Goal: Information Seeking & Learning: Understand process/instructions

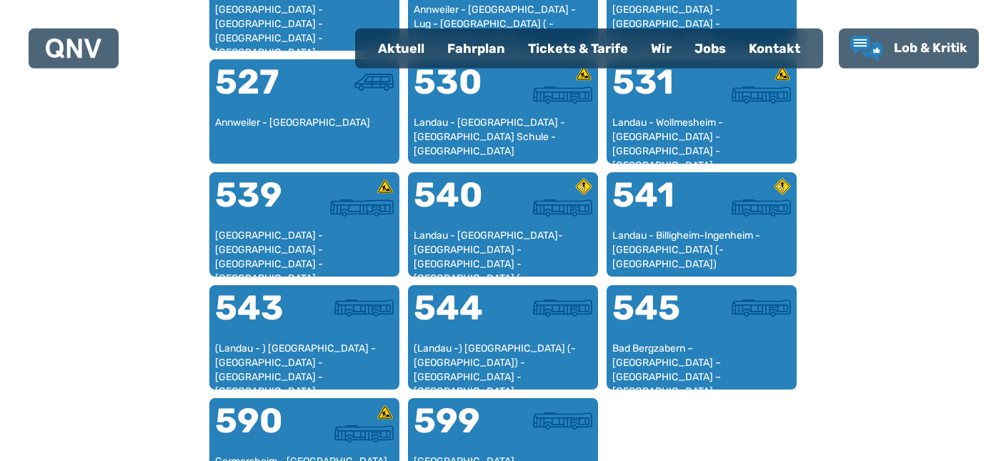
scroll to position [1291, 0]
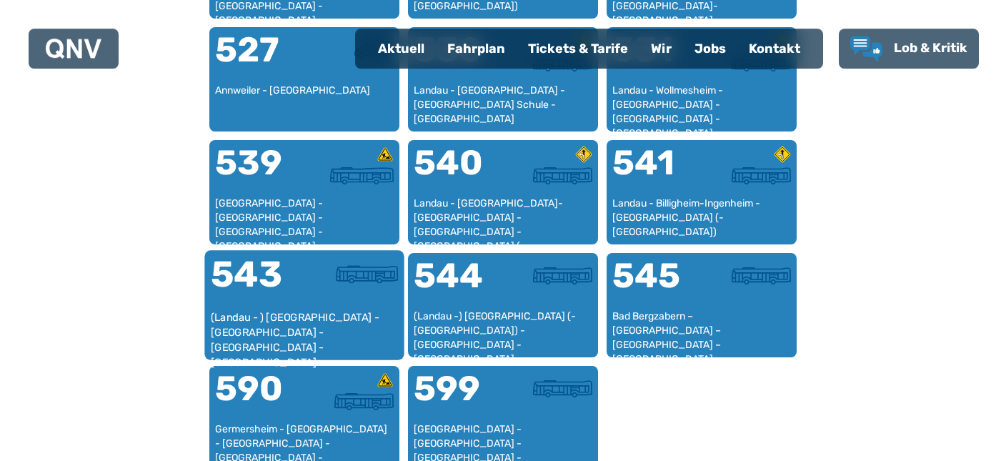
click at [280, 352] on div "(Landau - ) [GEOGRAPHIC_DATA] - [GEOGRAPHIC_DATA] - [GEOGRAPHIC_DATA] - [GEOGRA…" at bounding box center [305, 332] width 188 height 44
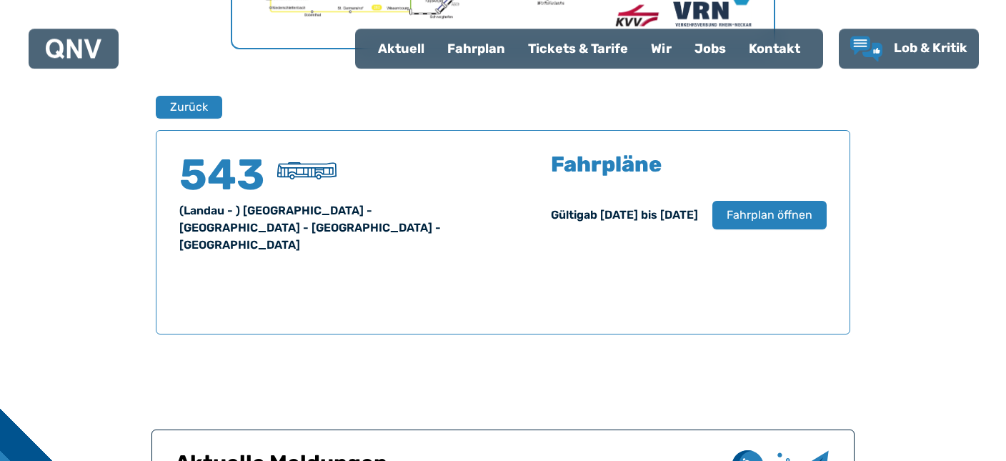
scroll to position [870, 0]
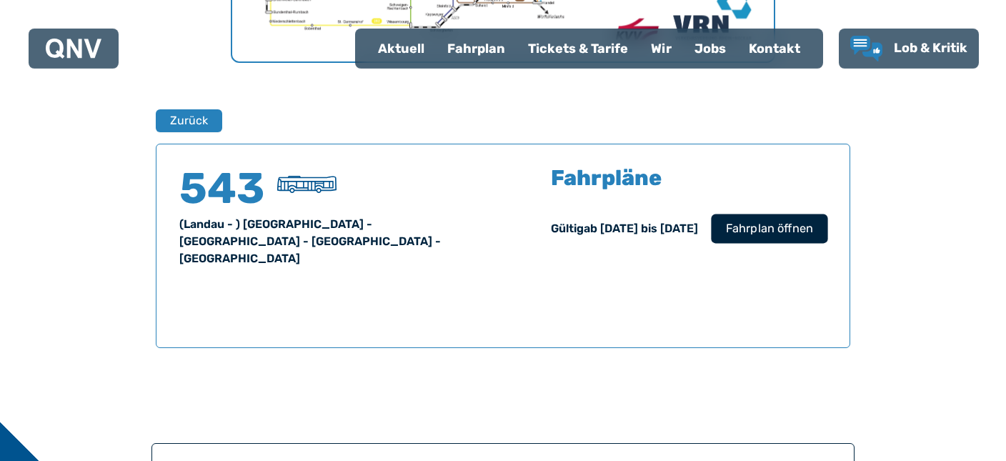
click at [811, 237] on span "Fahrplan öffnen" at bounding box center [769, 228] width 87 height 17
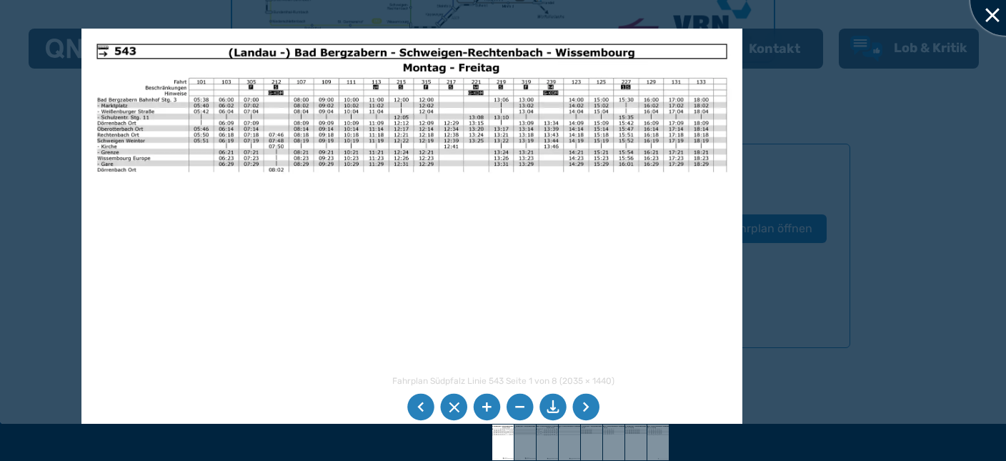
click at [991, 14] on div at bounding box center [1005, -1] width 71 height 71
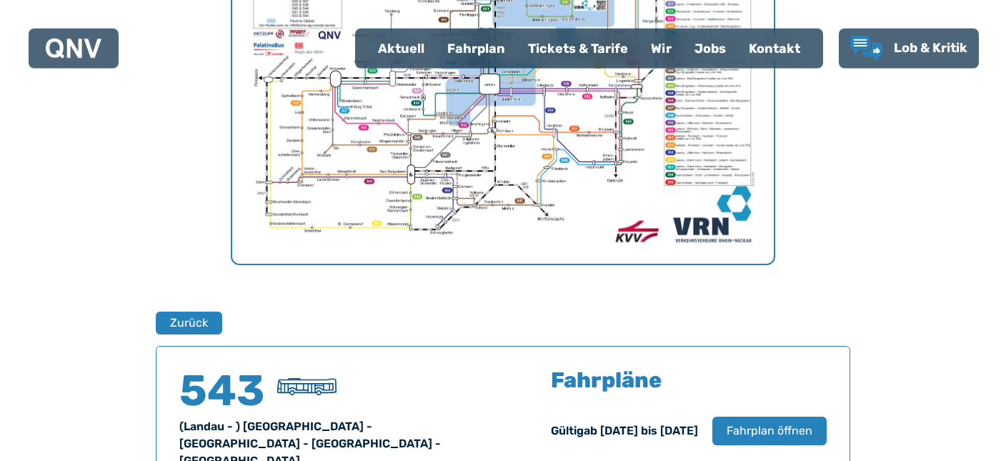
scroll to position [666, 0]
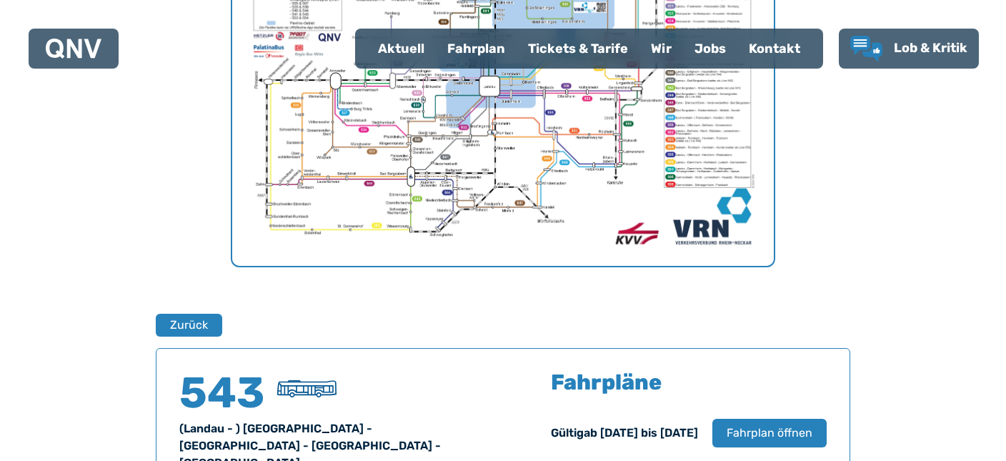
click at [436, 56] on div "Fahrplan" at bounding box center [476, 48] width 81 height 37
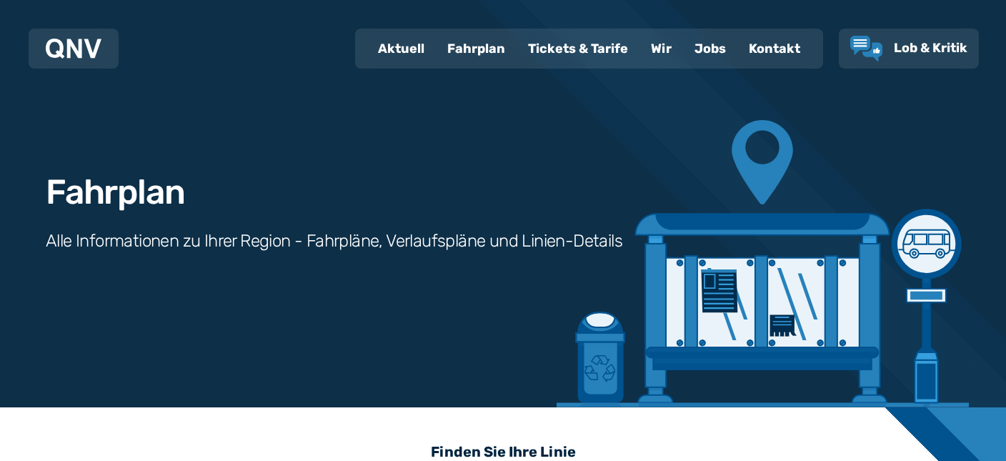
click at [436, 59] on div "Fahrplan" at bounding box center [476, 48] width 81 height 37
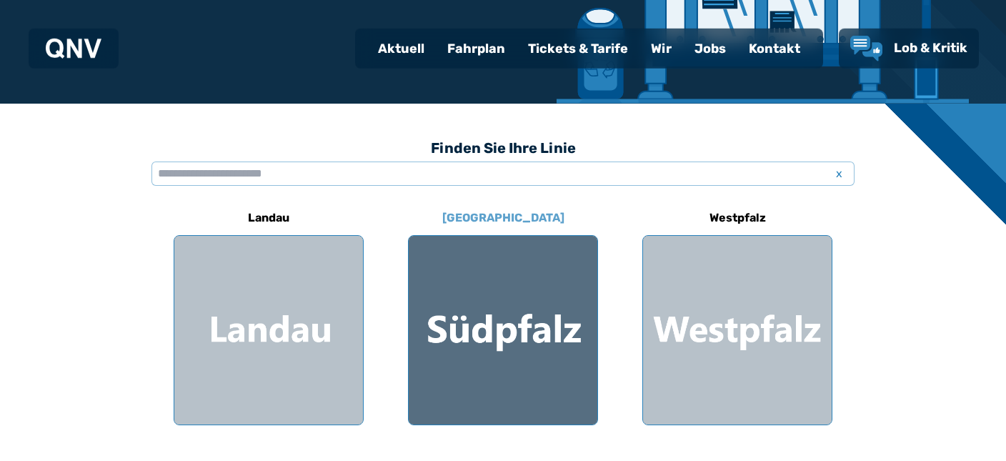
scroll to position [339, 0]
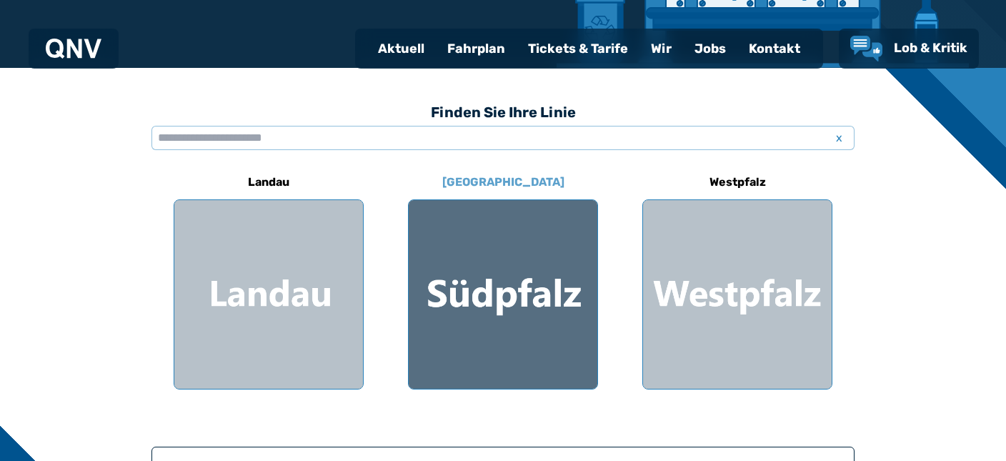
click at [464, 259] on div at bounding box center [503, 294] width 189 height 189
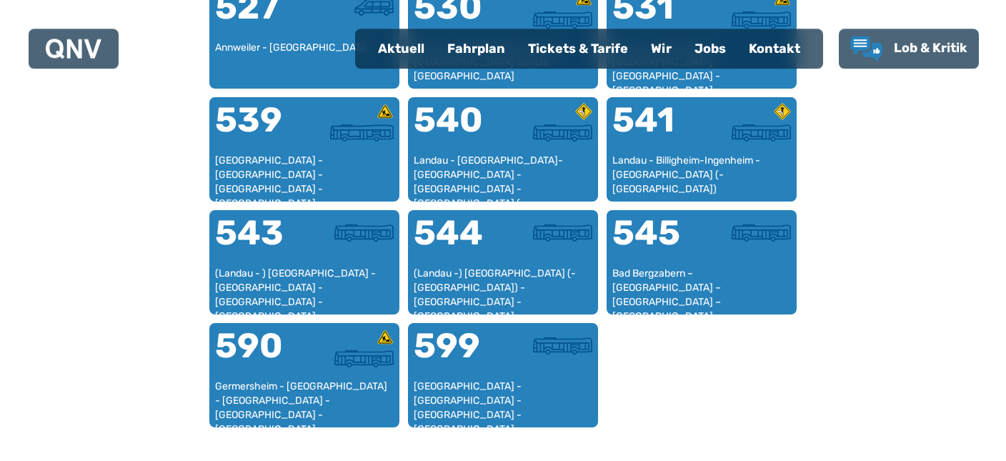
scroll to position [1376, 0]
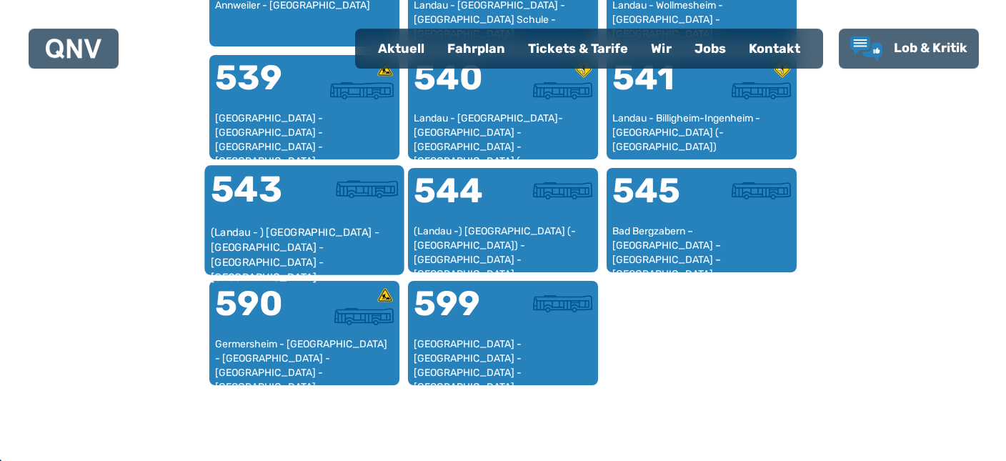
click at [291, 269] on div "(Landau - ) [GEOGRAPHIC_DATA] - [GEOGRAPHIC_DATA] - [GEOGRAPHIC_DATA] - [GEOGRA…" at bounding box center [305, 247] width 188 height 44
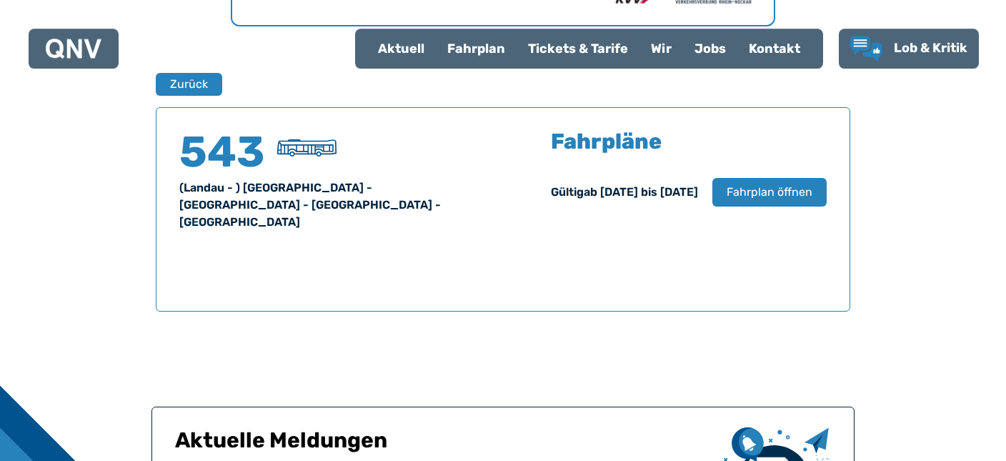
scroll to position [835, 0]
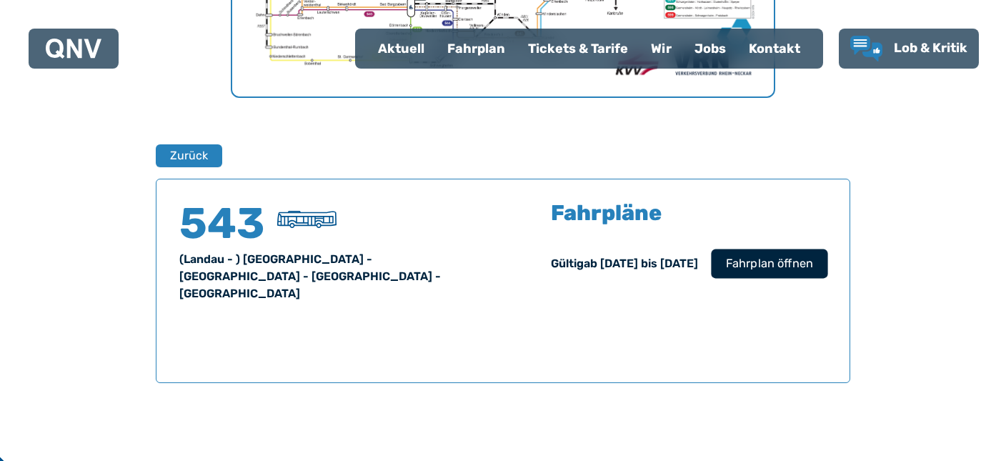
click at [773, 272] on span "Fahrplan öffnen" at bounding box center [769, 263] width 87 height 17
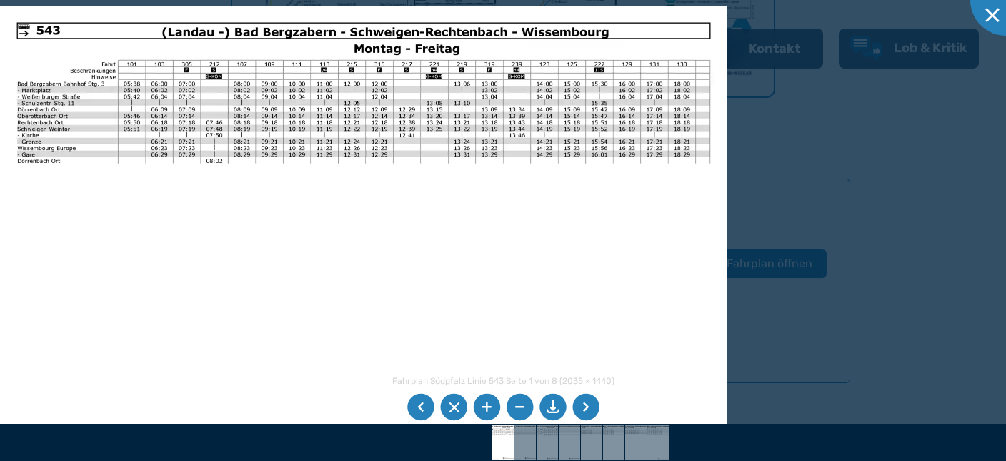
click at [586, 408] on li at bounding box center [585, 407] width 27 height 27
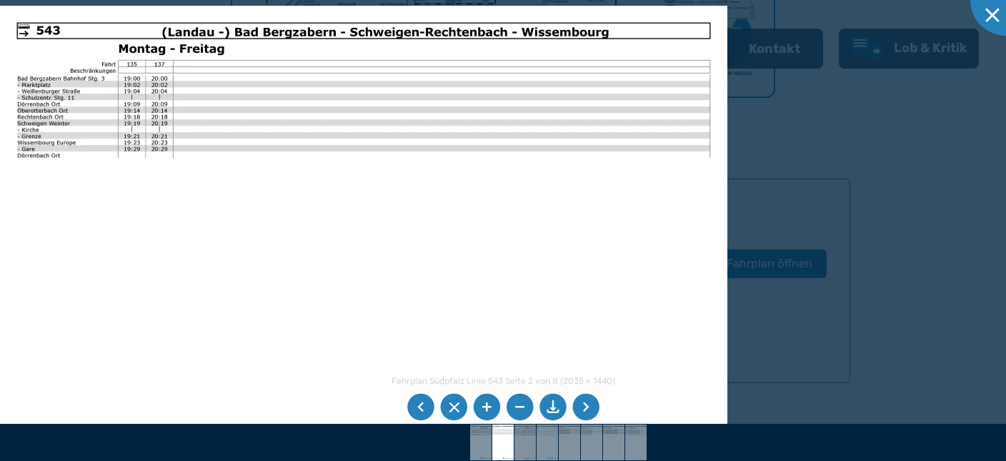
click at [585, 408] on li at bounding box center [585, 407] width 27 height 27
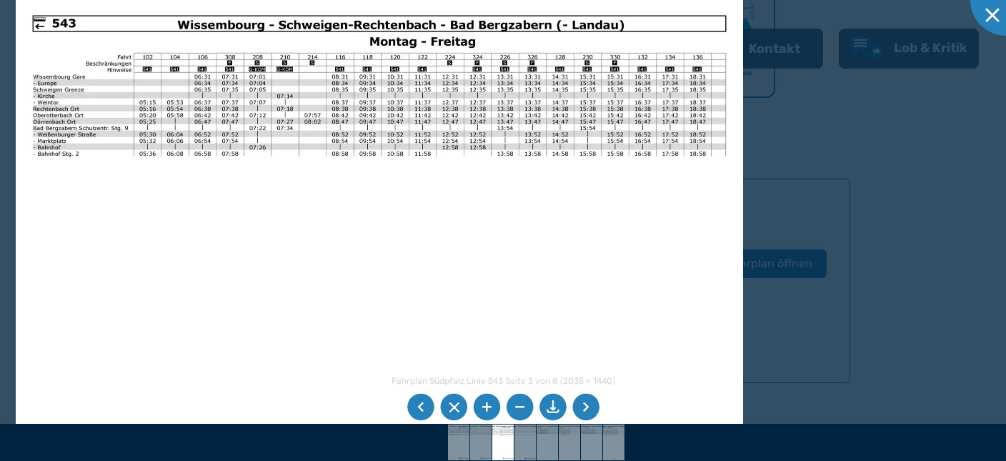
click at [589, 410] on li at bounding box center [585, 407] width 27 height 27
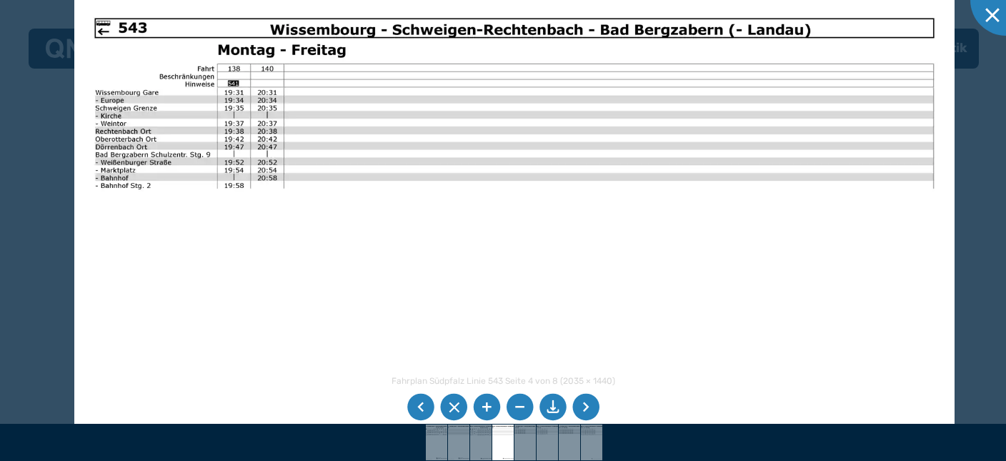
click at [149, 217] on img at bounding box center [514, 309] width 880 height 622
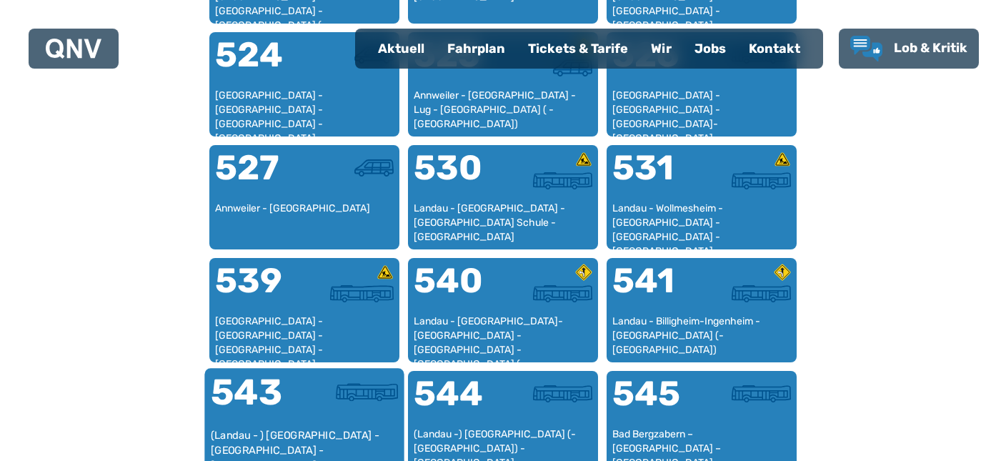
scroll to position [1376, 0]
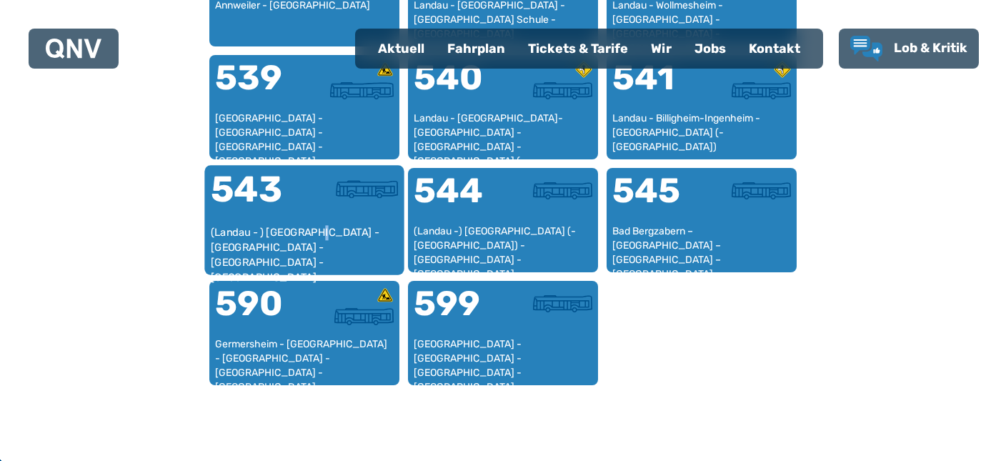
click at [334, 255] on div "(Landau - ) [GEOGRAPHIC_DATA] - [GEOGRAPHIC_DATA] - [GEOGRAPHIC_DATA] - [GEOGRA…" at bounding box center [305, 247] width 188 height 44
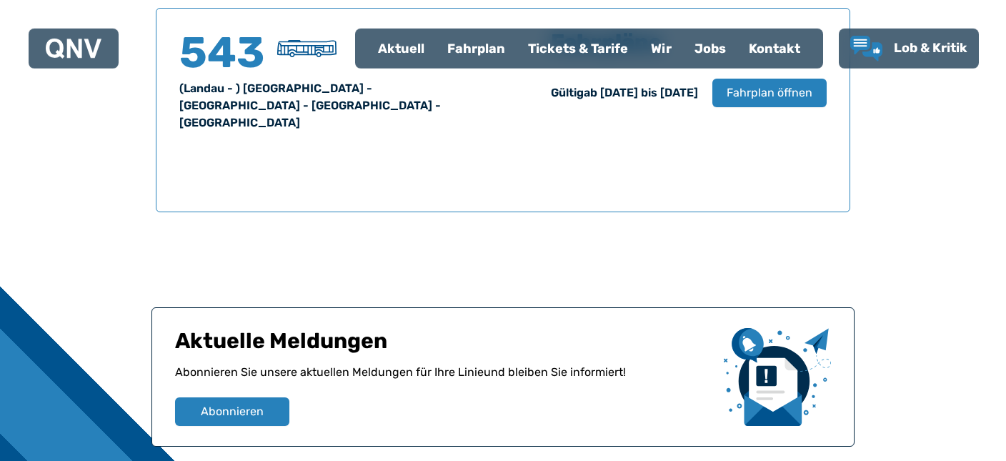
scroll to position [955, 0]
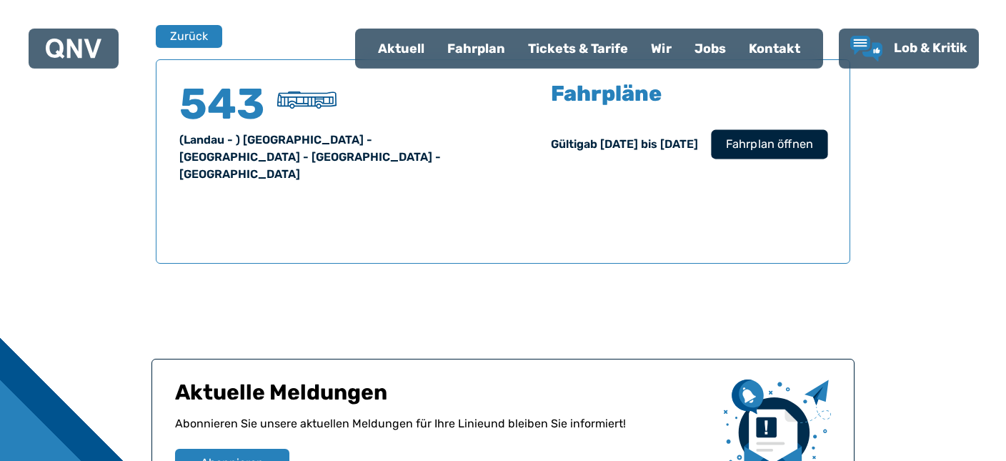
click at [789, 153] on span "Fahrplan öffnen" at bounding box center [769, 144] width 87 height 17
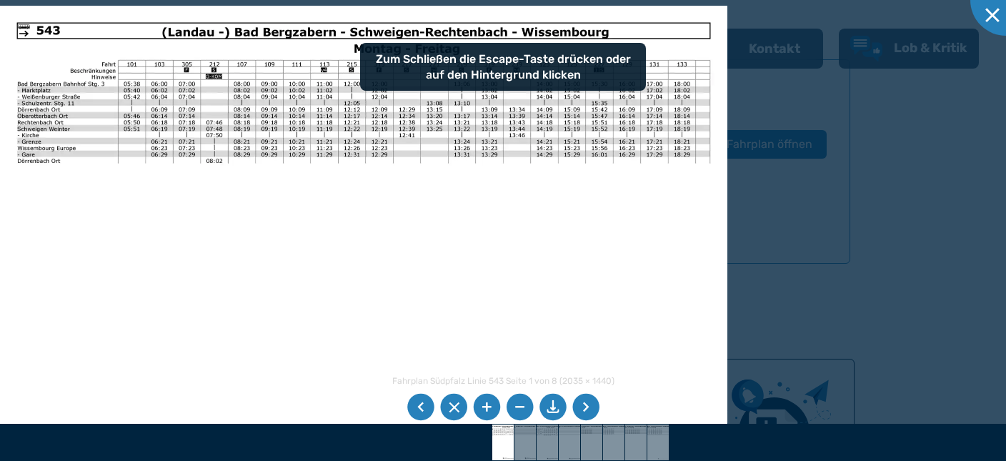
click at [585, 407] on li at bounding box center [585, 407] width 27 height 27
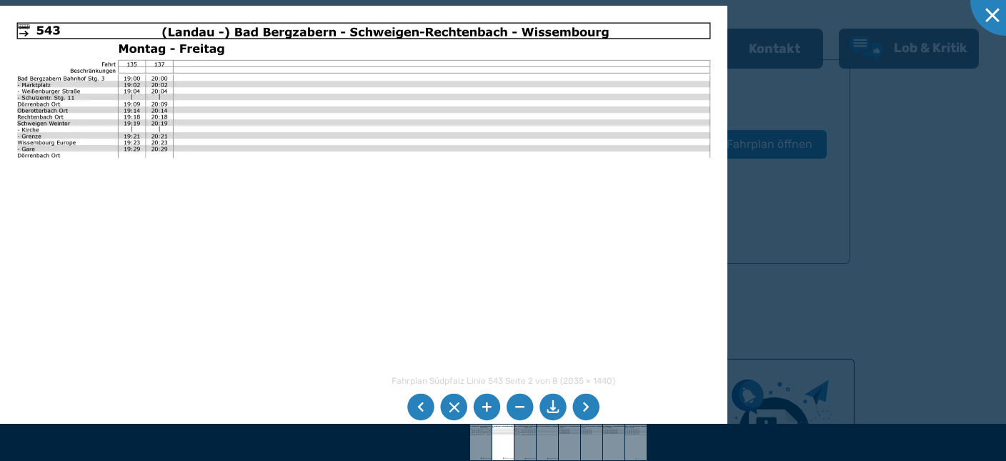
click at [416, 402] on li at bounding box center [420, 407] width 27 height 27
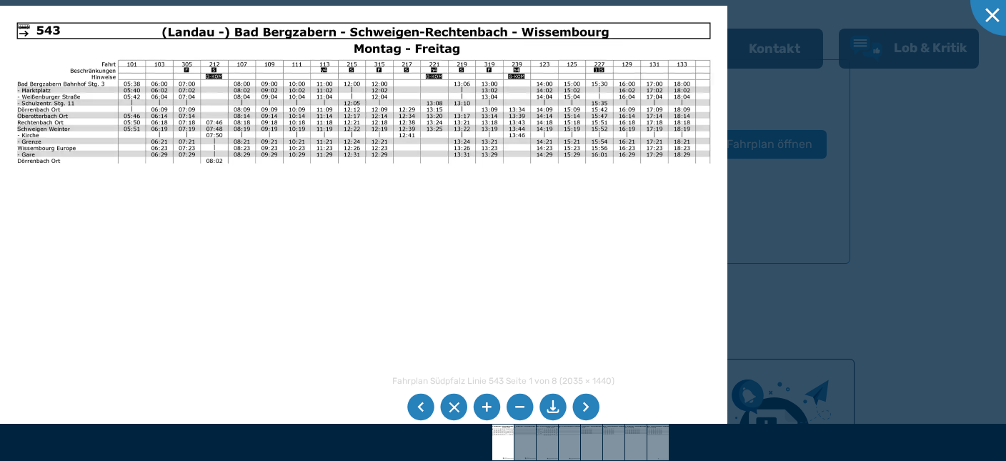
click at [582, 406] on li at bounding box center [585, 407] width 27 height 27
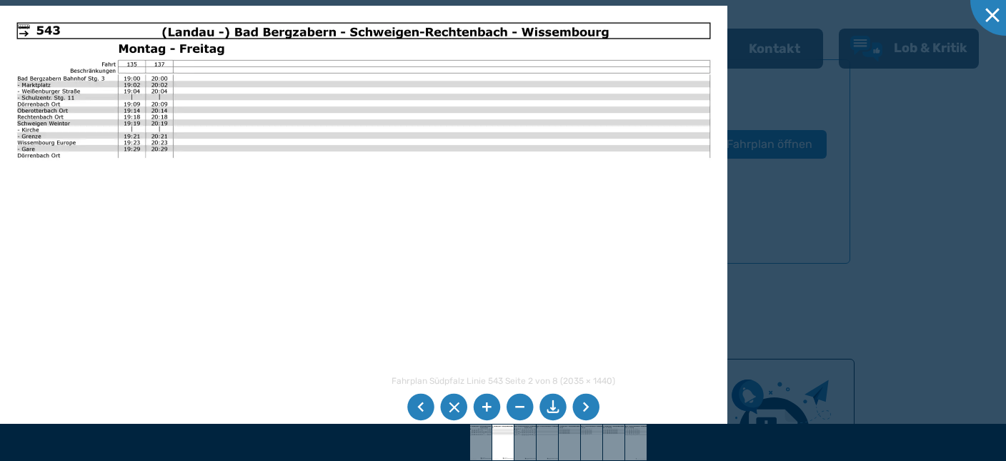
click at [585, 407] on li at bounding box center [585, 407] width 27 height 27
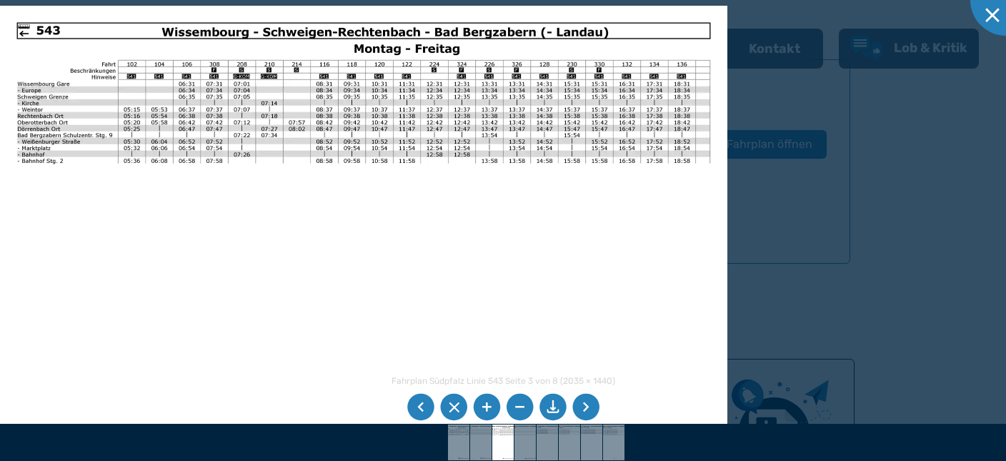
click at [592, 412] on li at bounding box center [585, 407] width 27 height 27
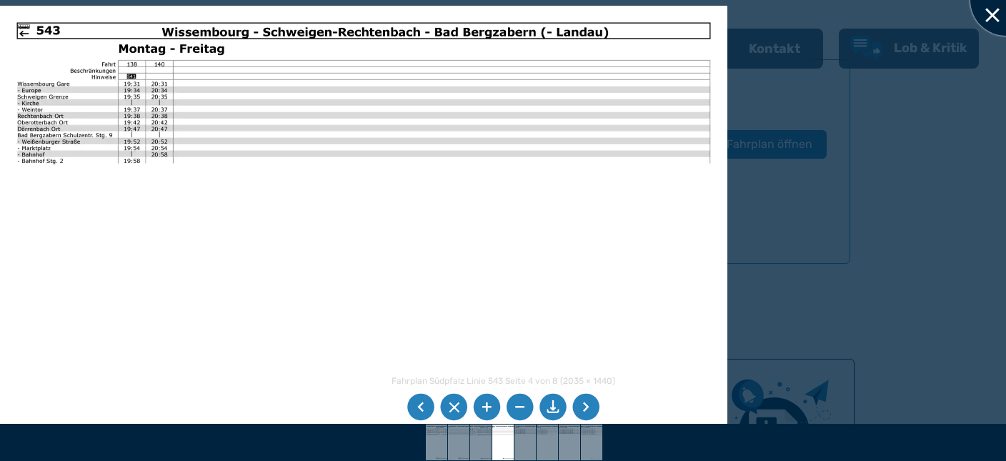
click at [983, 16] on div at bounding box center [1005, -1] width 71 height 71
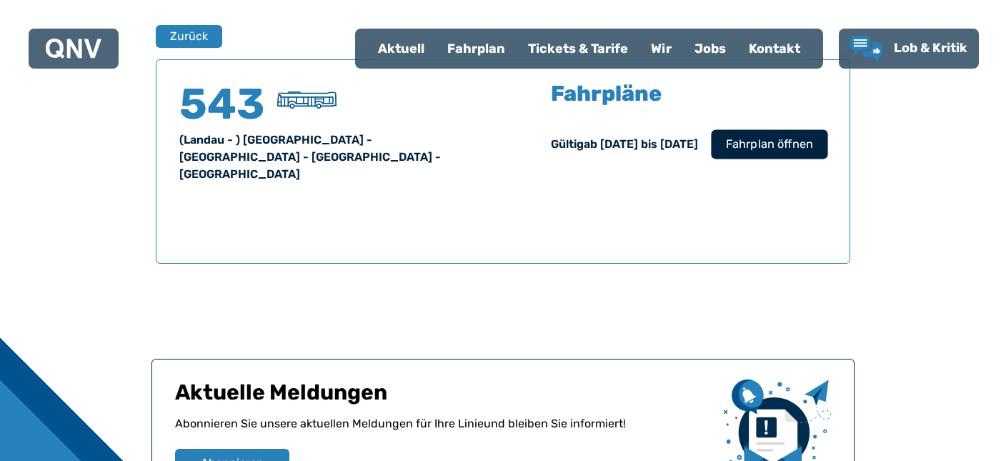
click at [777, 153] on span "Fahrplan öffnen" at bounding box center [769, 144] width 87 height 17
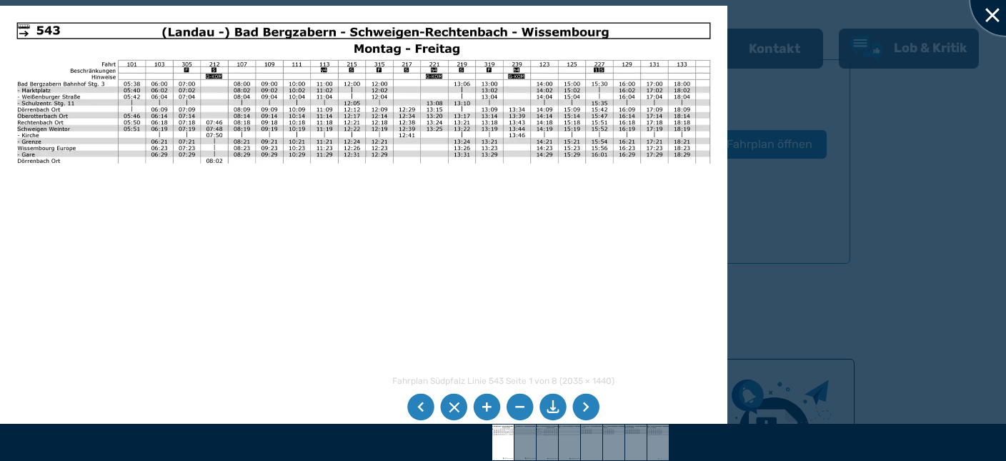
click at [1000, 21] on div at bounding box center [1005, -1] width 71 height 71
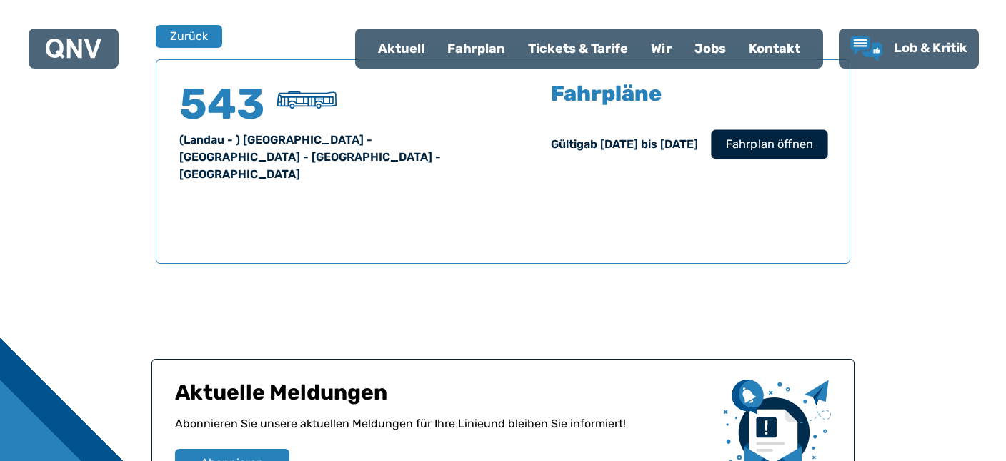
click at [813, 153] on span "Fahrplan öffnen" at bounding box center [769, 144] width 87 height 17
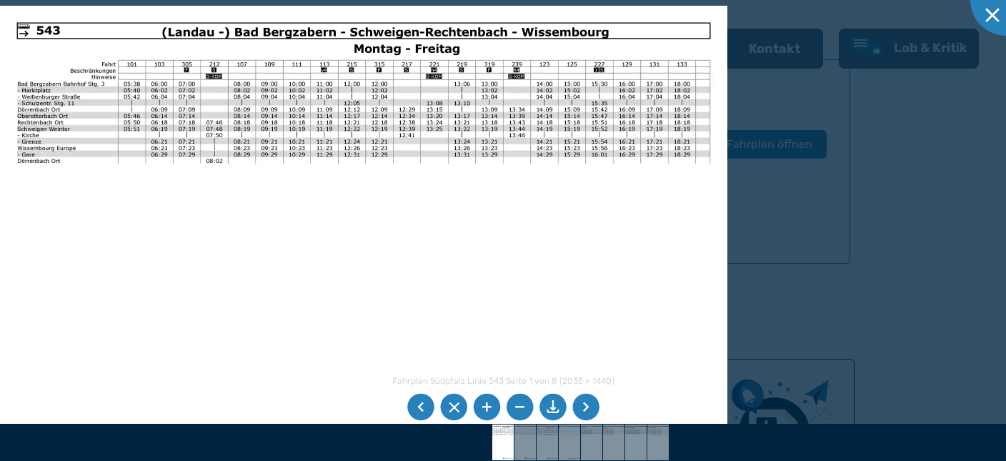
click at [590, 407] on li at bounding box center [585, 407] width 27 height 27
